Goal: Information Seeking & Learning: Learn about a topic

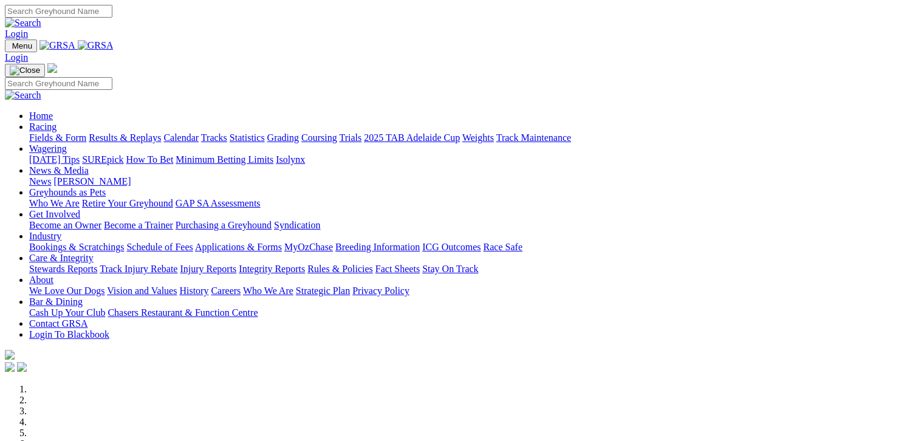
click at [41, 132] on link "Fields & Form" at bounding box center [57, 137] width 57 height 10
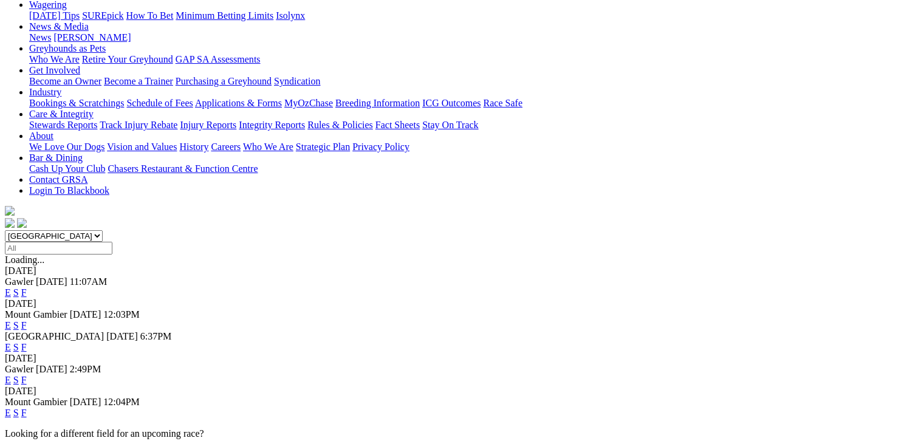
scroll to position [167, 0]
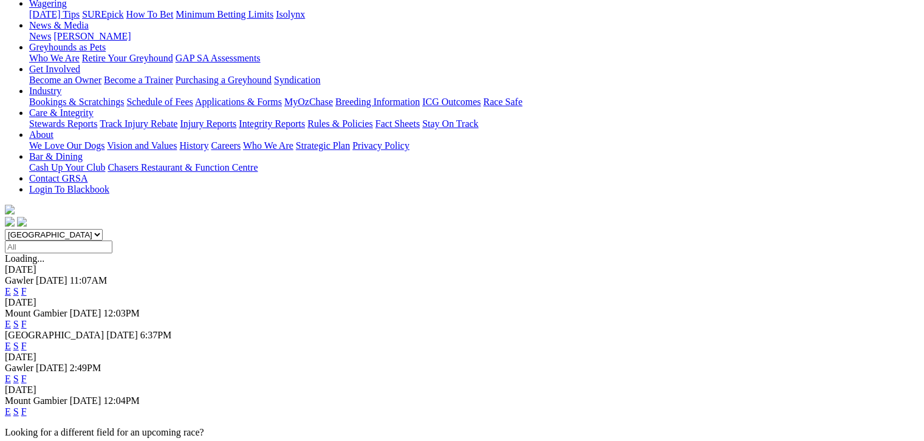
click at [27, 341] on link "F" at bounding box center [23, 346] width 5 height 10
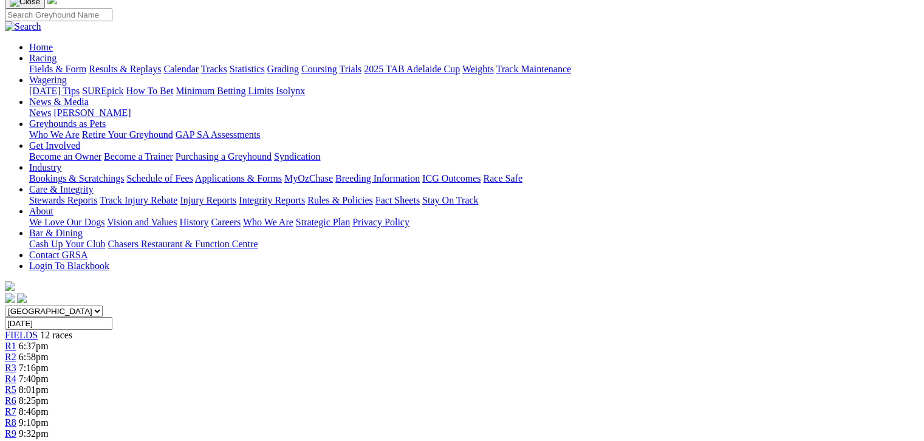
scroll to position [91, 0]
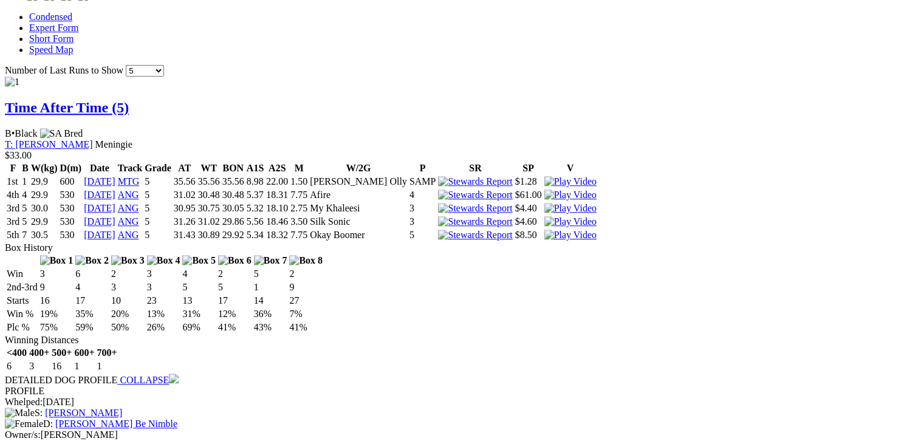
scroll to position [1154, 0]
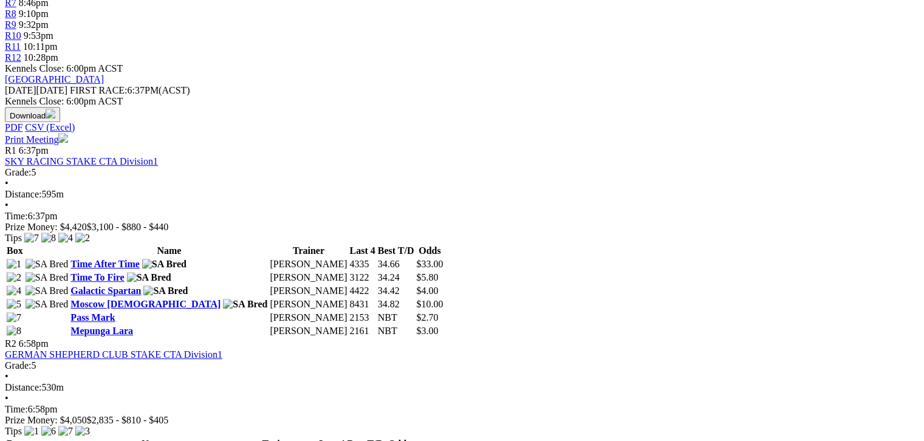
scroll to position [500, 0]
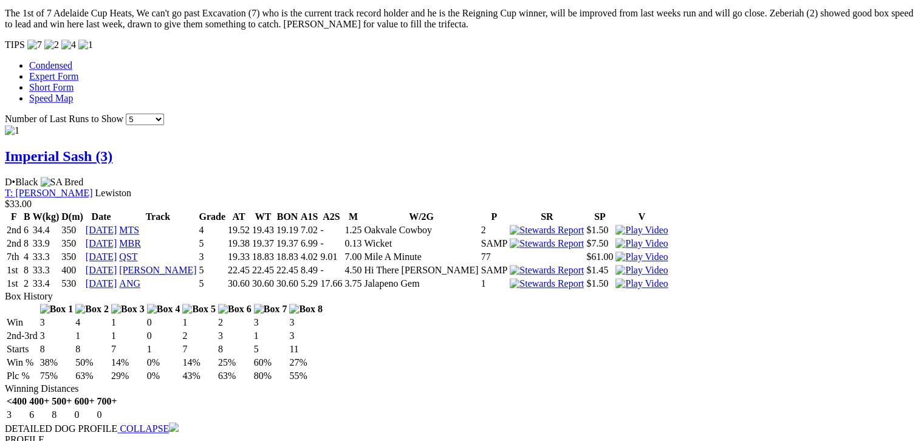
scroll to position [1078, 0]
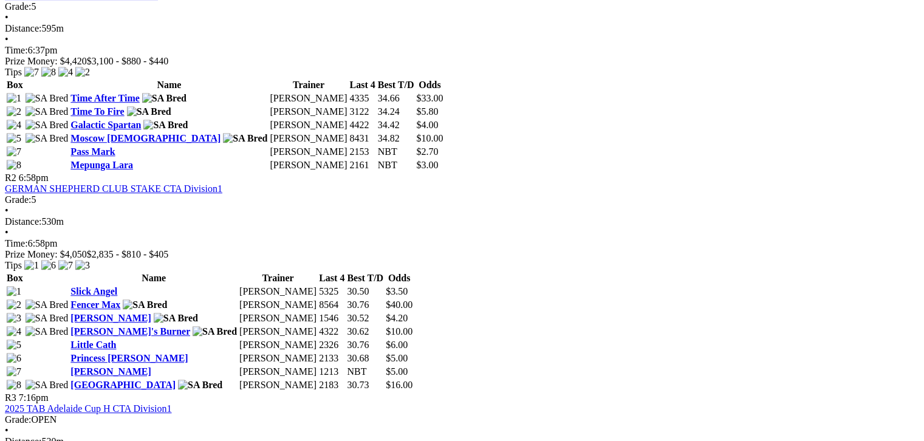
scroll to position [683, 0]
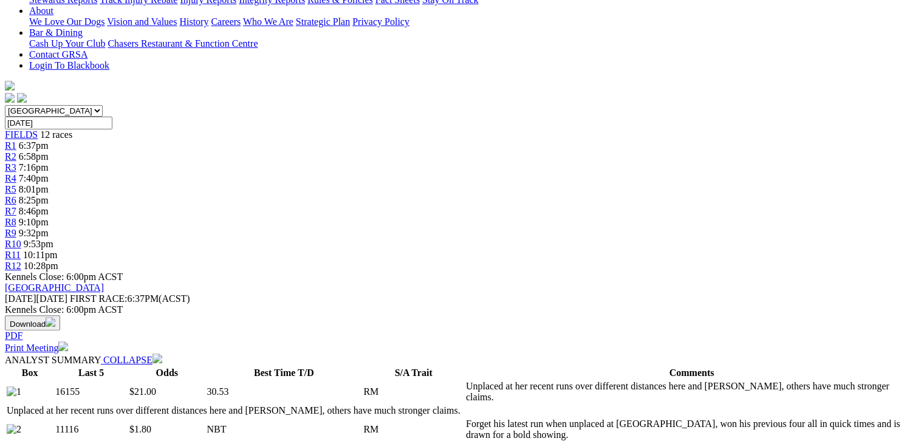
scroll to position [288, 0]
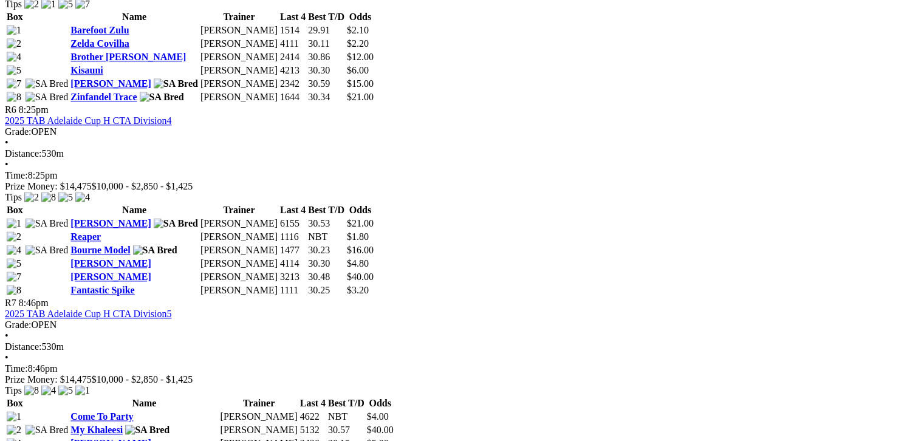
scroll to position [1518, 0]
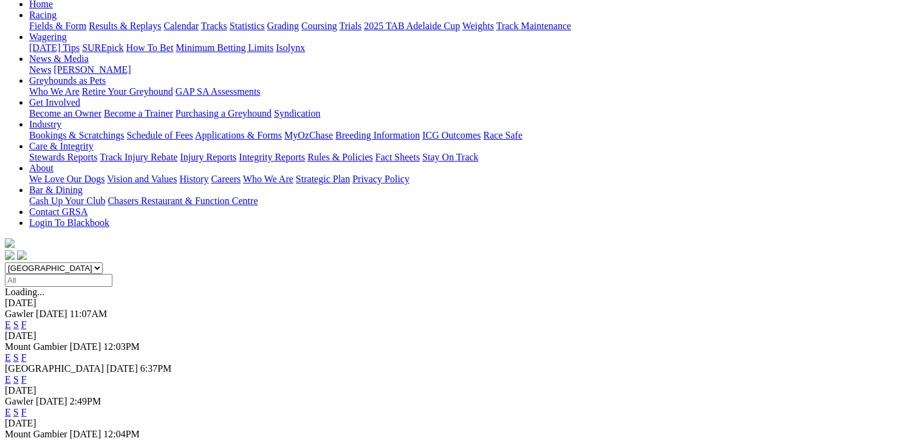
scroll to position [152, 0]
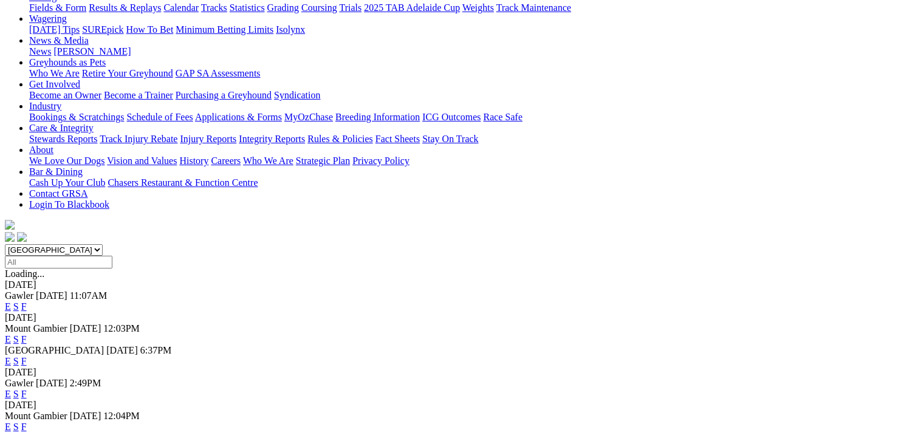
click at [27, 422] on link "F" at bounding box center [23, 427] width 5 height 10
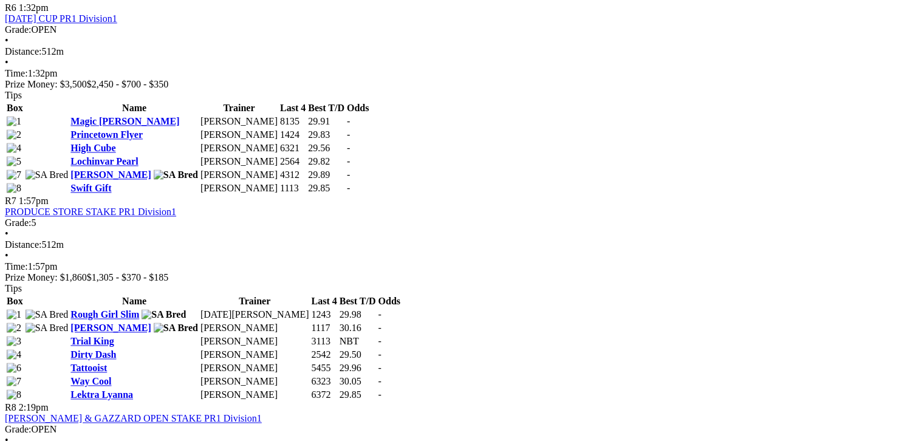
scroll to position [1654, 0]
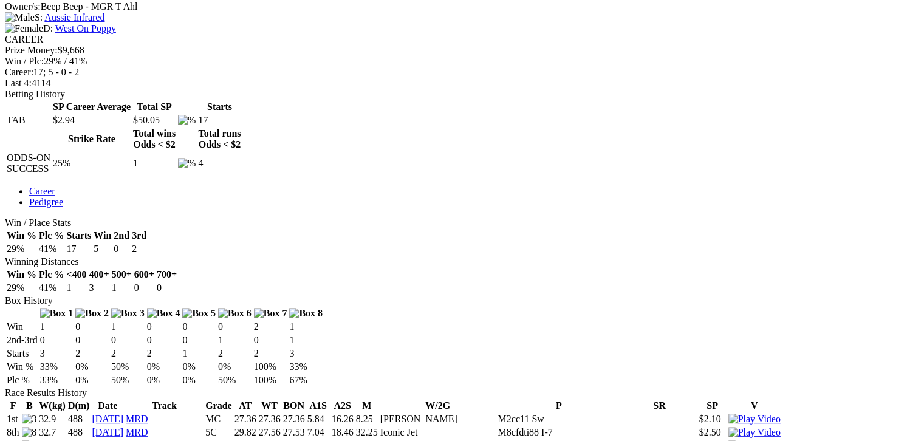
scroll to position [500, 0]
